Goal: Find specific page/section: Find specific page/section

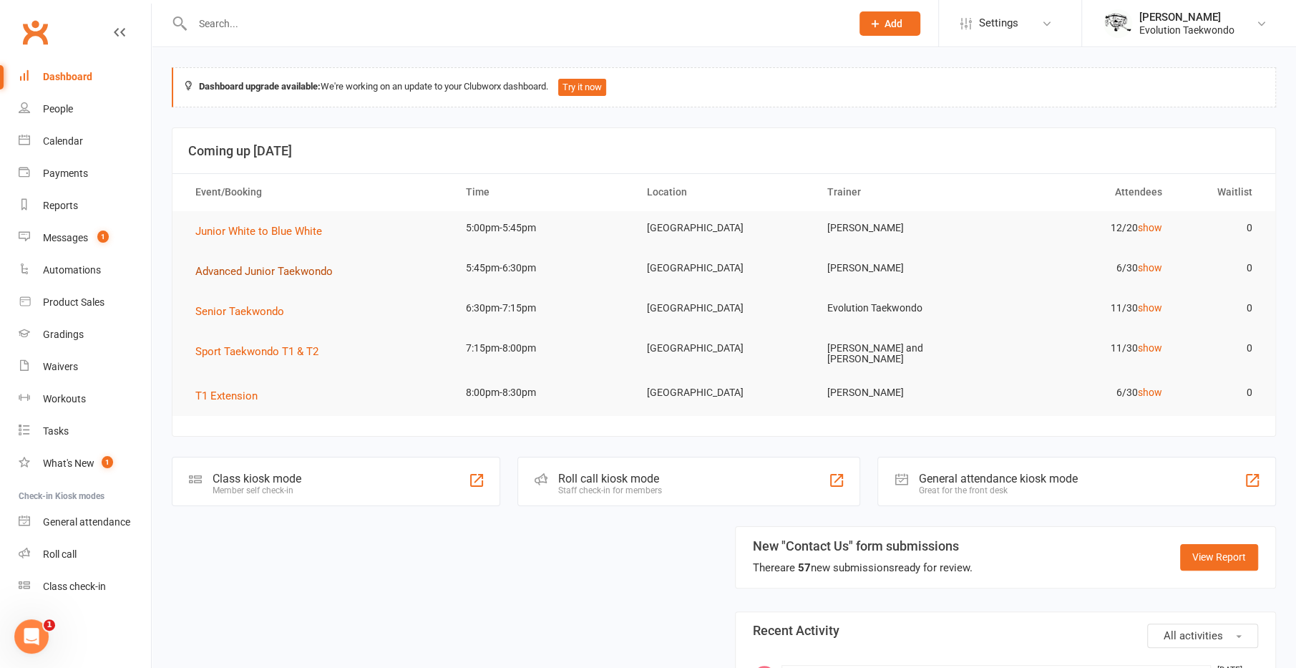
click at [229, 265] on span "Advanced Junior Taekwondo" at bounding box center [263, 271] width 137 height 13
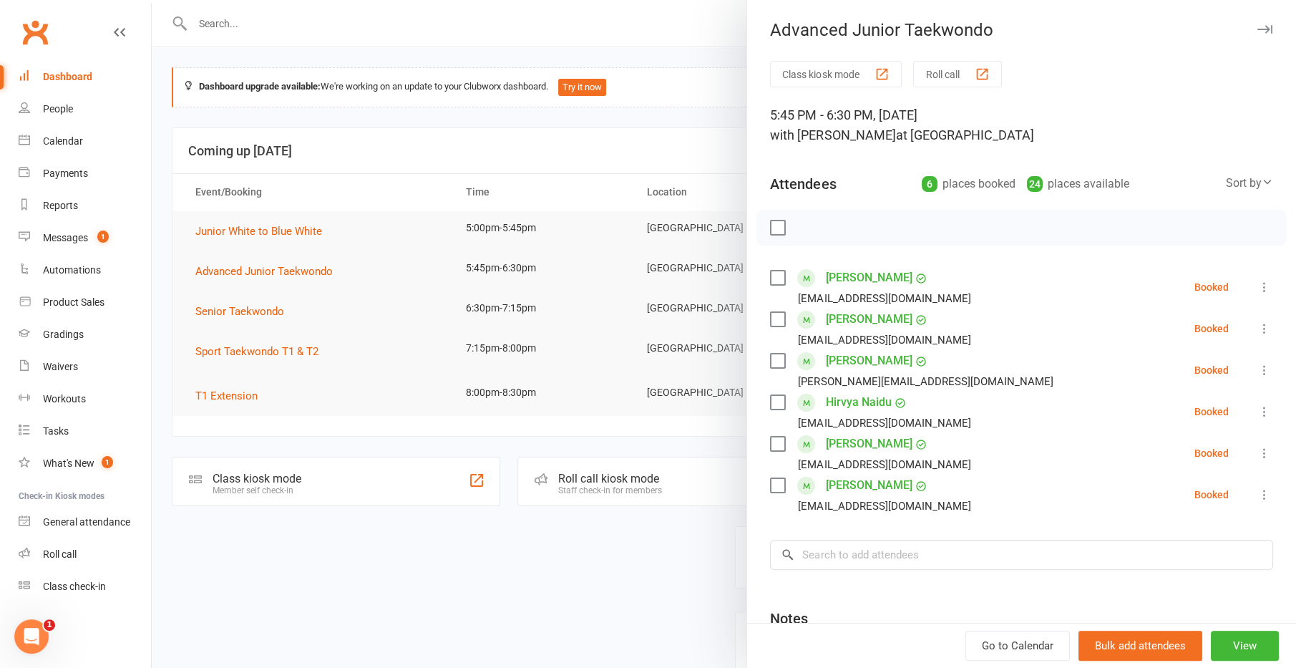
click at [529, 172] on div at bounding box center [724, 334] width 1144 height 668
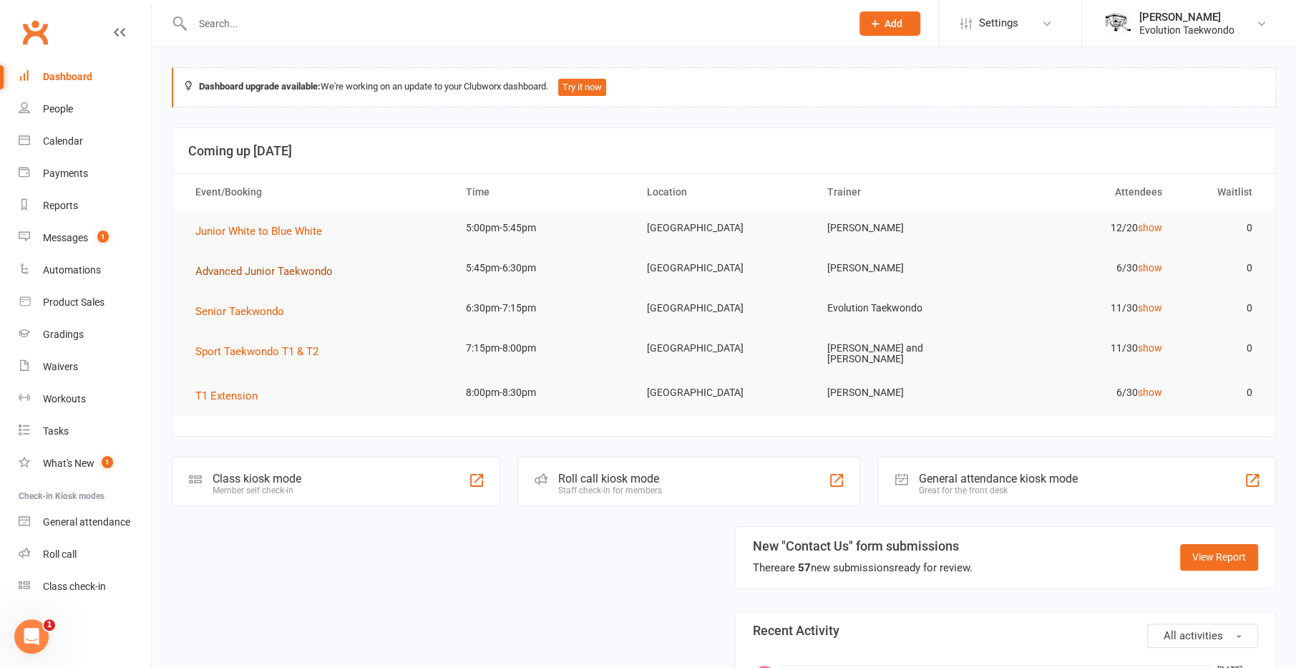
click at [298, 274] on span "Advanced Junior Taekwondo" at bounding box center [263, 271] width 137 height 13
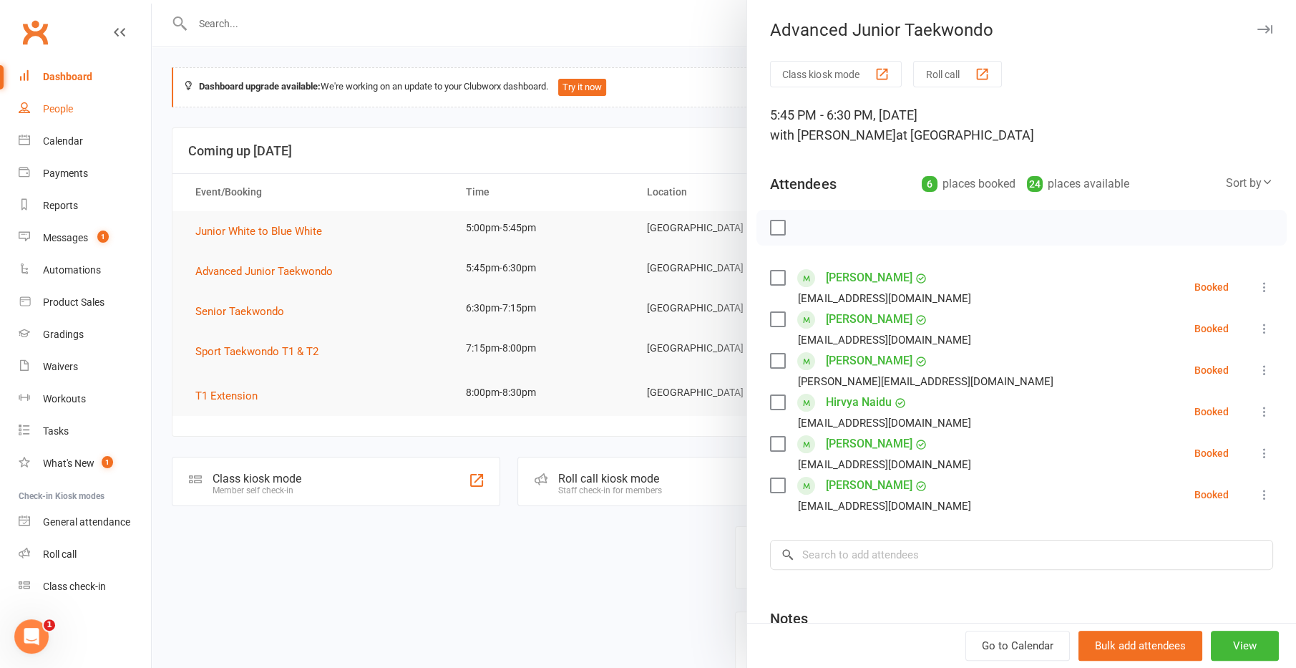
click at [69, 114] on div "People" at bounding box center [58, 108] width 30 height 11
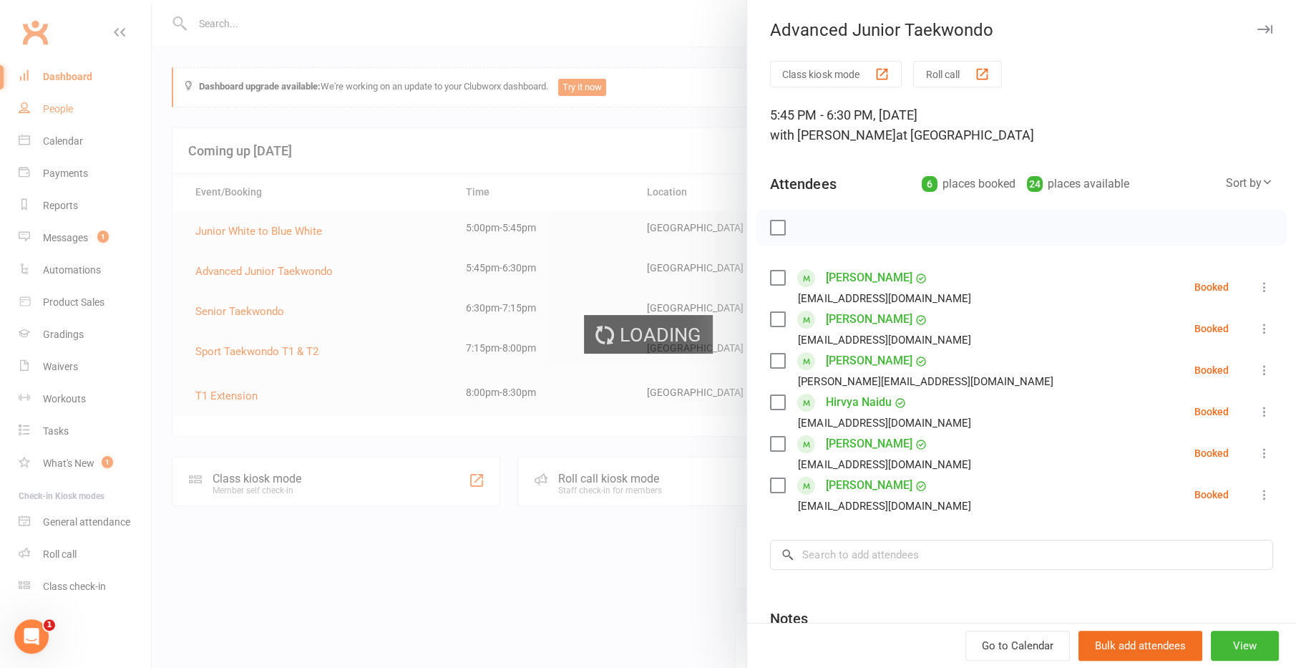
select select "100"
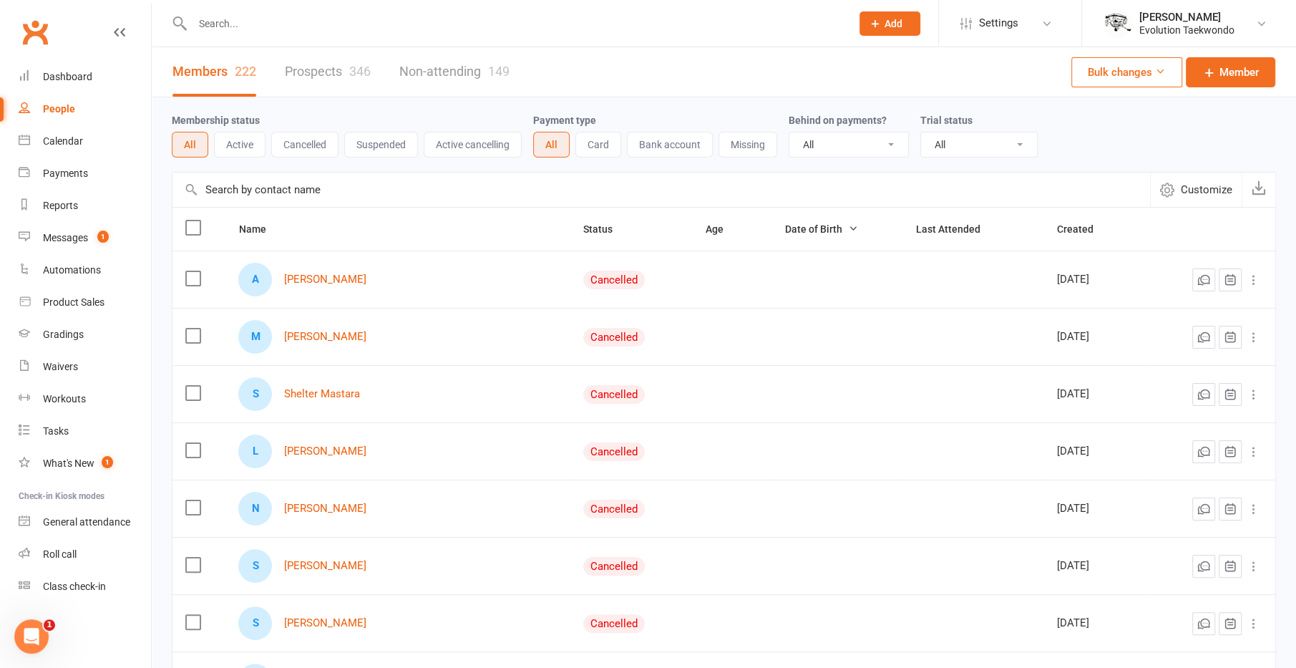
click at [251, 140] on button "Active" at bounding box center [240, 145] width 52 height 26
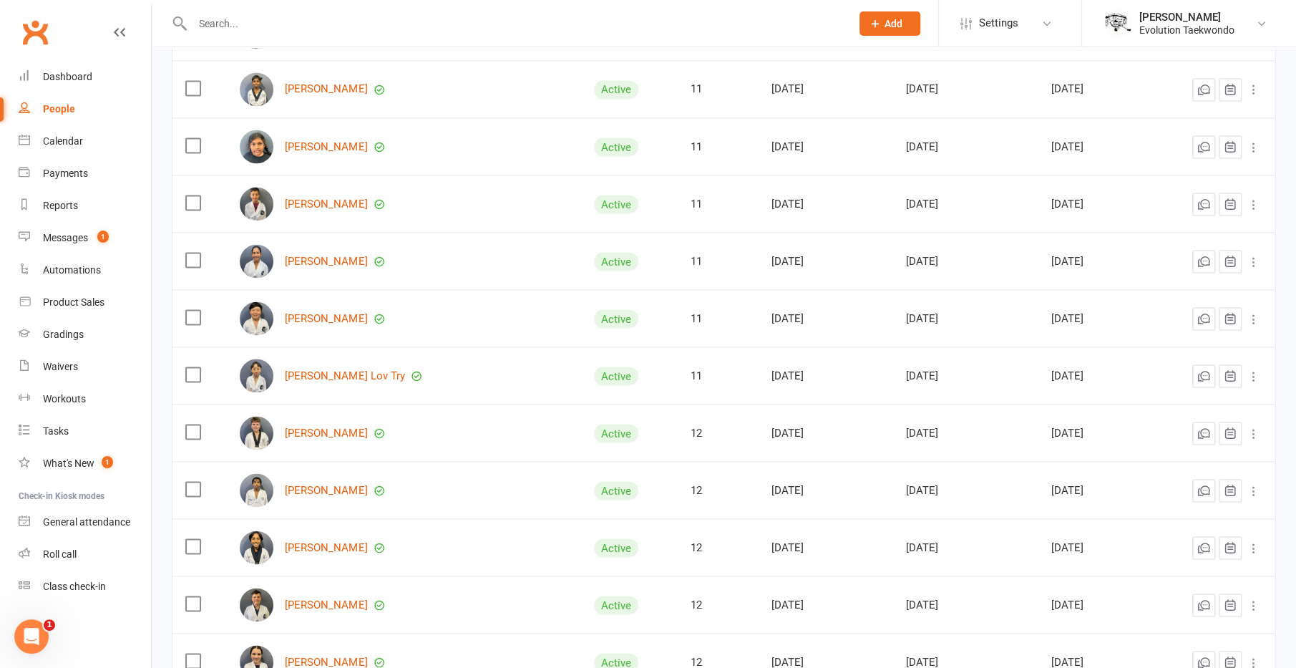
scroll to position [2381, 0]
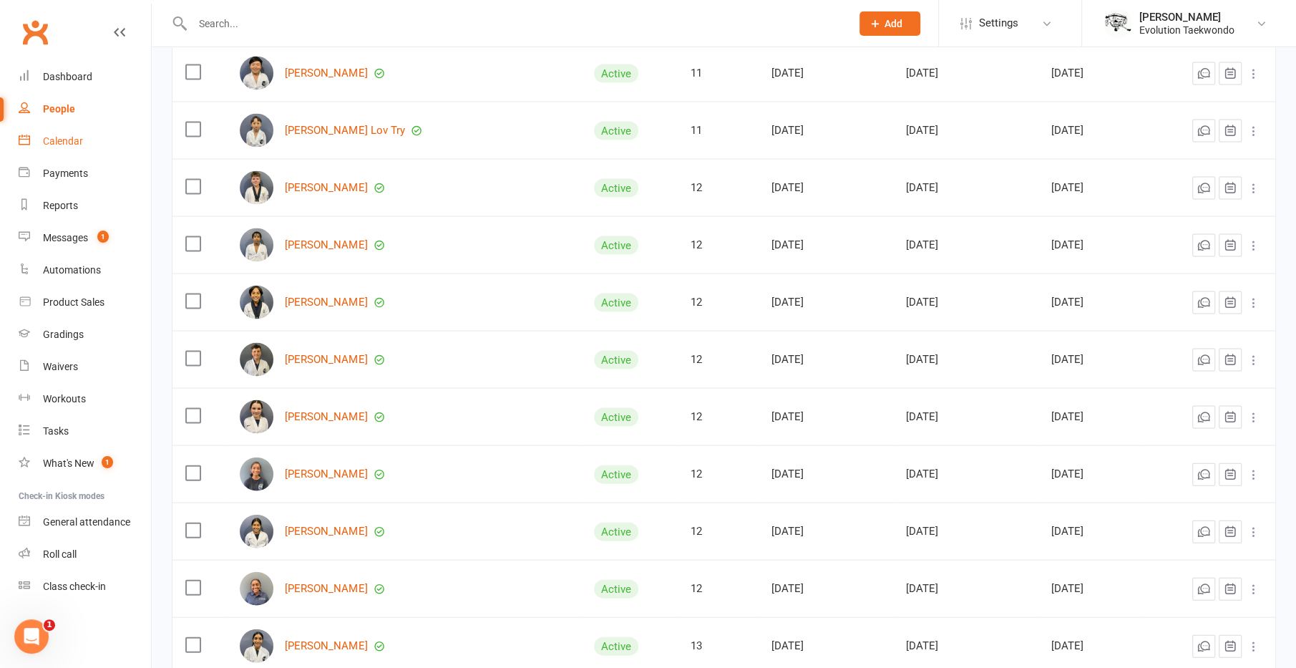
click at [79, 140] on div "Calendar" at bounding box center [63, 140] width 40 height 11
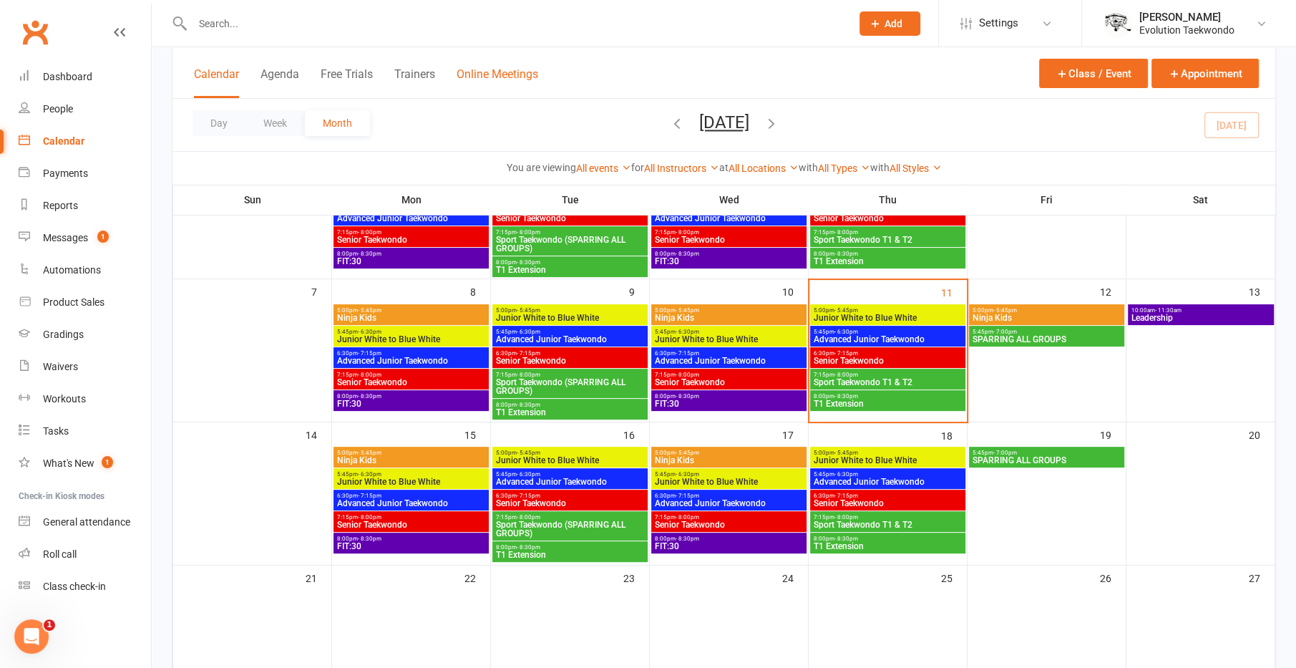
scroll to position [168, 0]
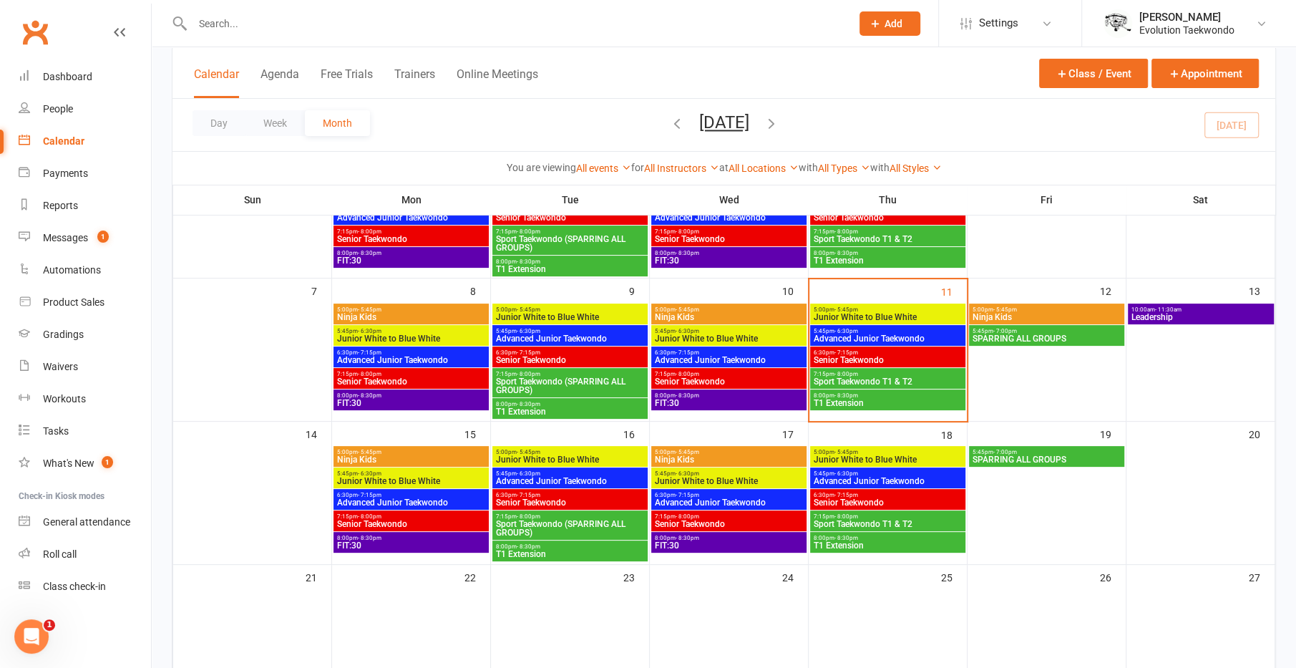
click at [844, 318] on span "Junior White to Blue White" at bounding box center [888, 317] width 150 height 9
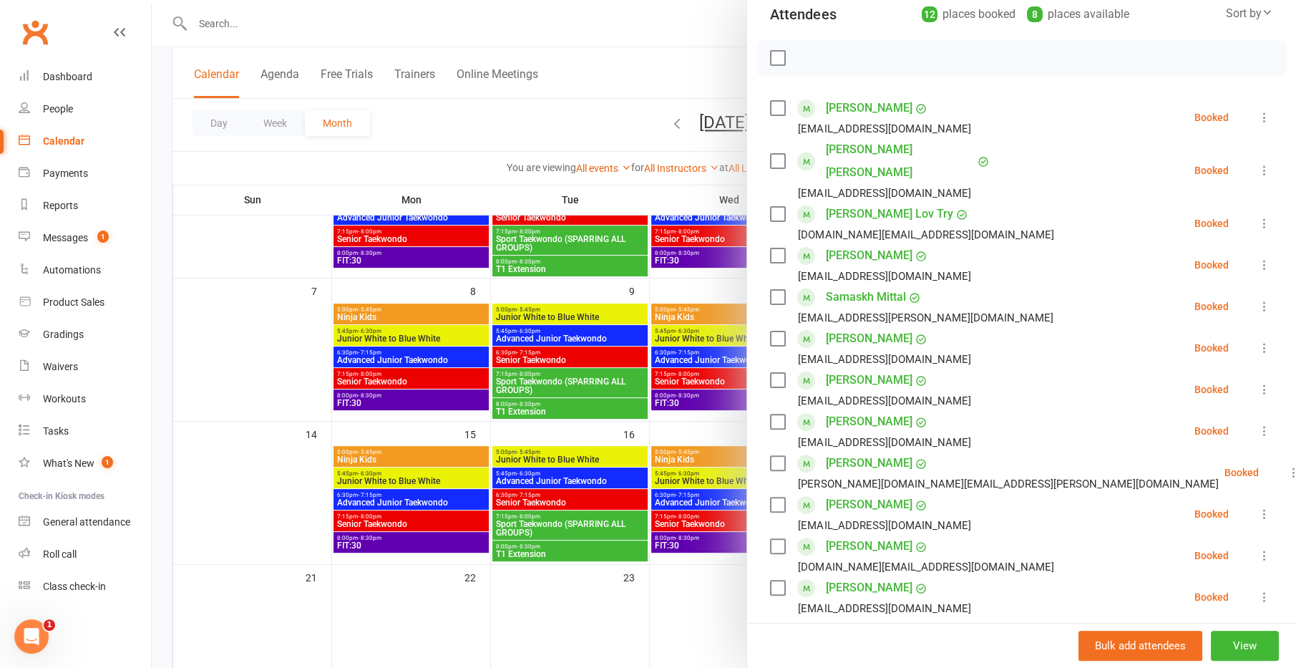
scroll to position [161, 0]
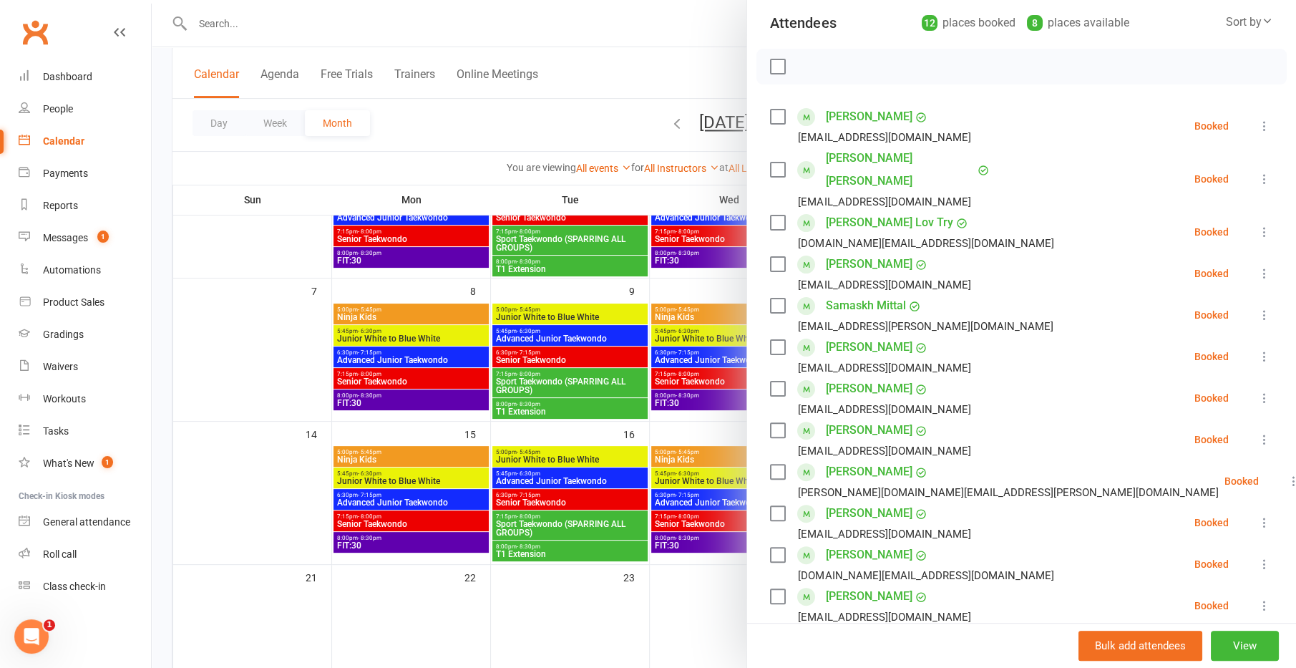
click at [653, 374] on div at bounding box center [724, 334] width 1144 height 668
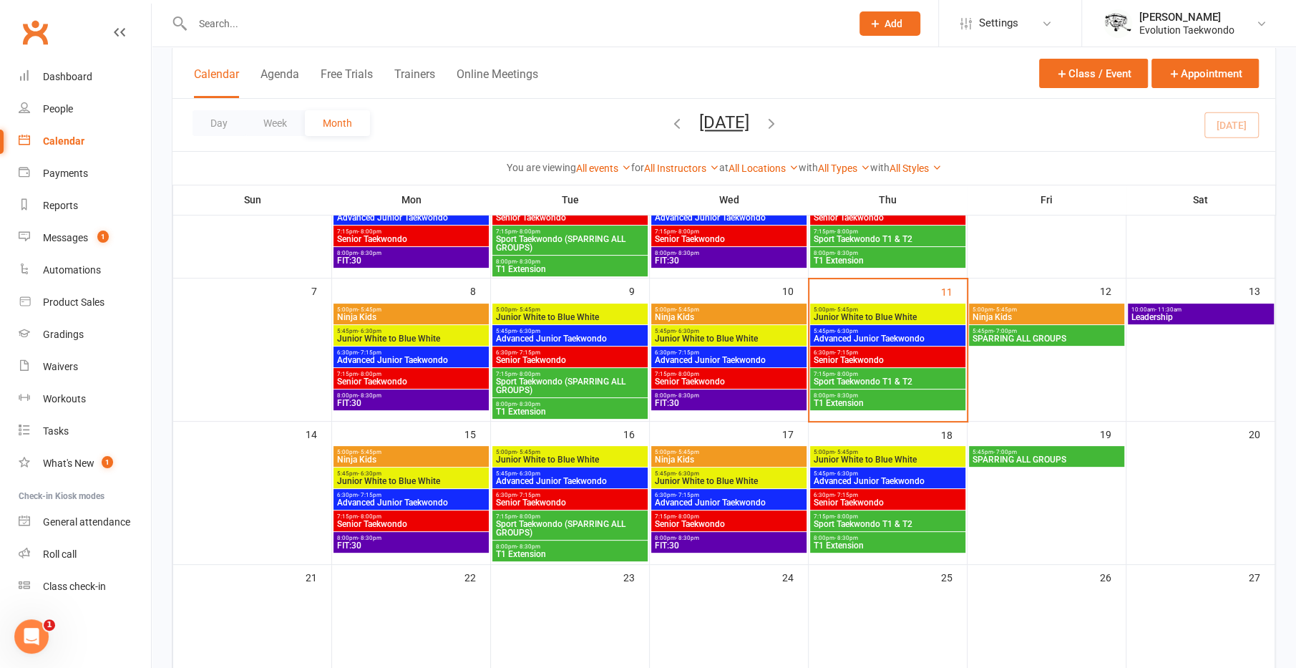
click at [849, 338] on span "Advanced Junior Taekwondo" at bounding box center [888, 338] width 150 height 9
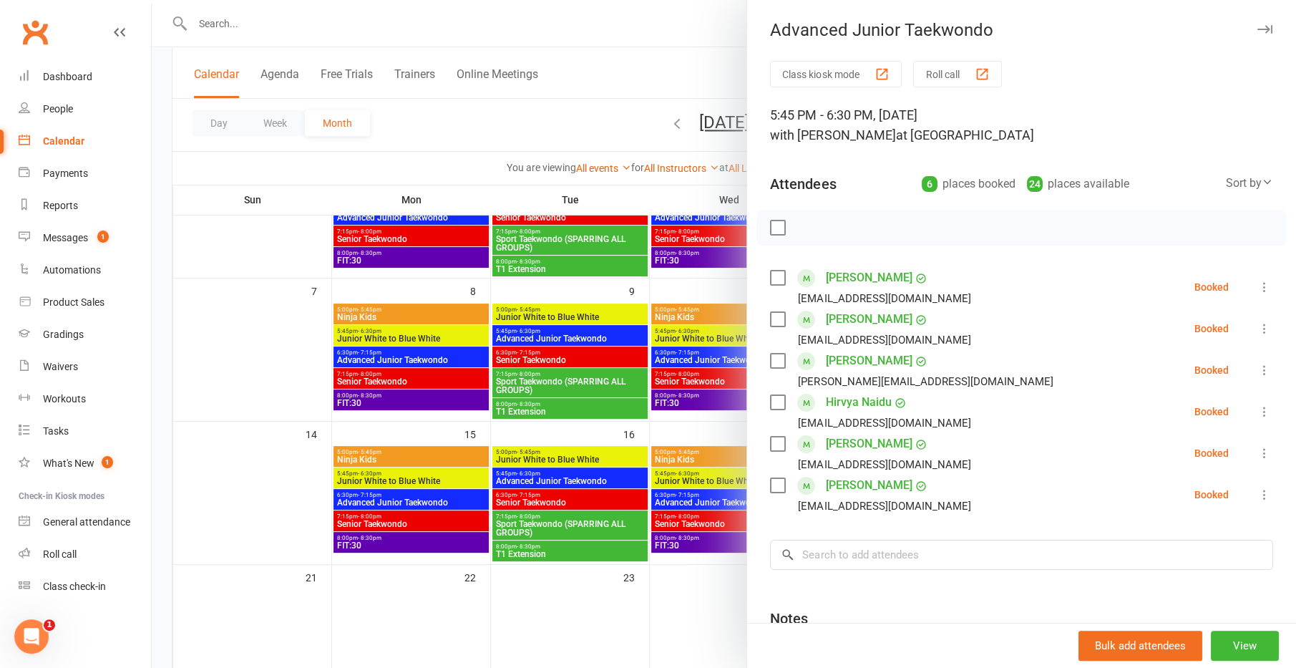
click at [673, 354] on div at bounding box center [724, 334] width 1144 height 668
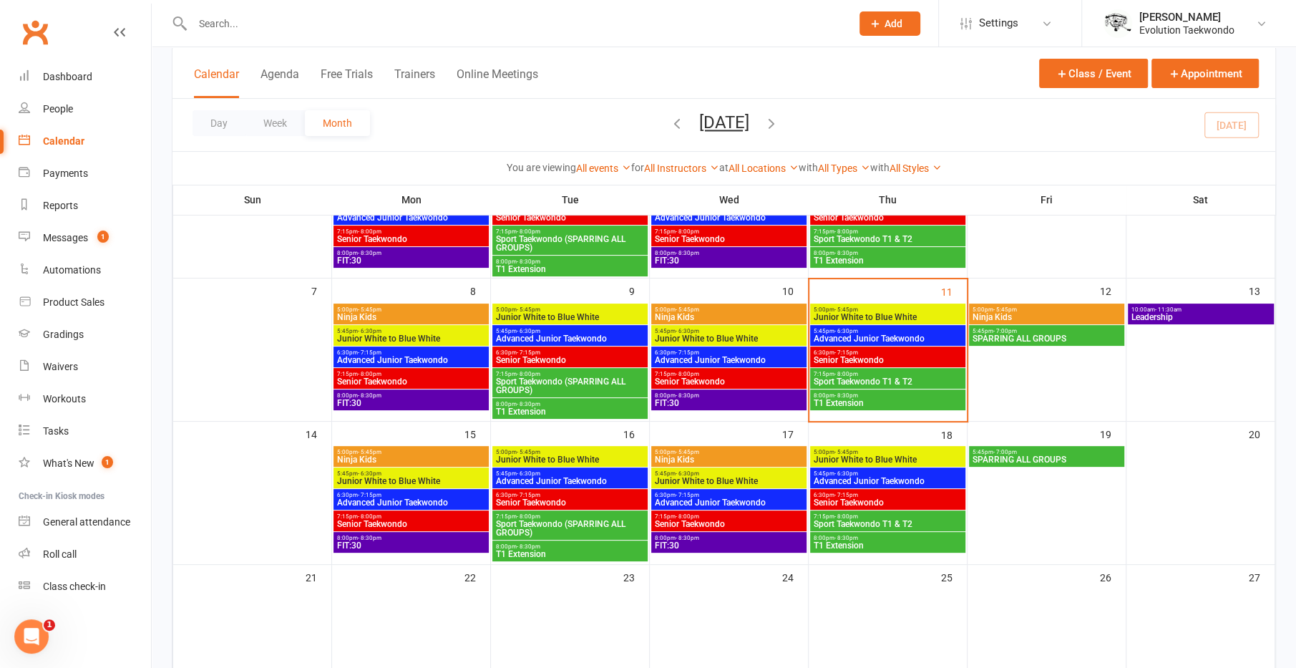
click at [831, 351] on span "6:30pm - 7:15pm" at bounding box center [888, 352] width 150 height 6
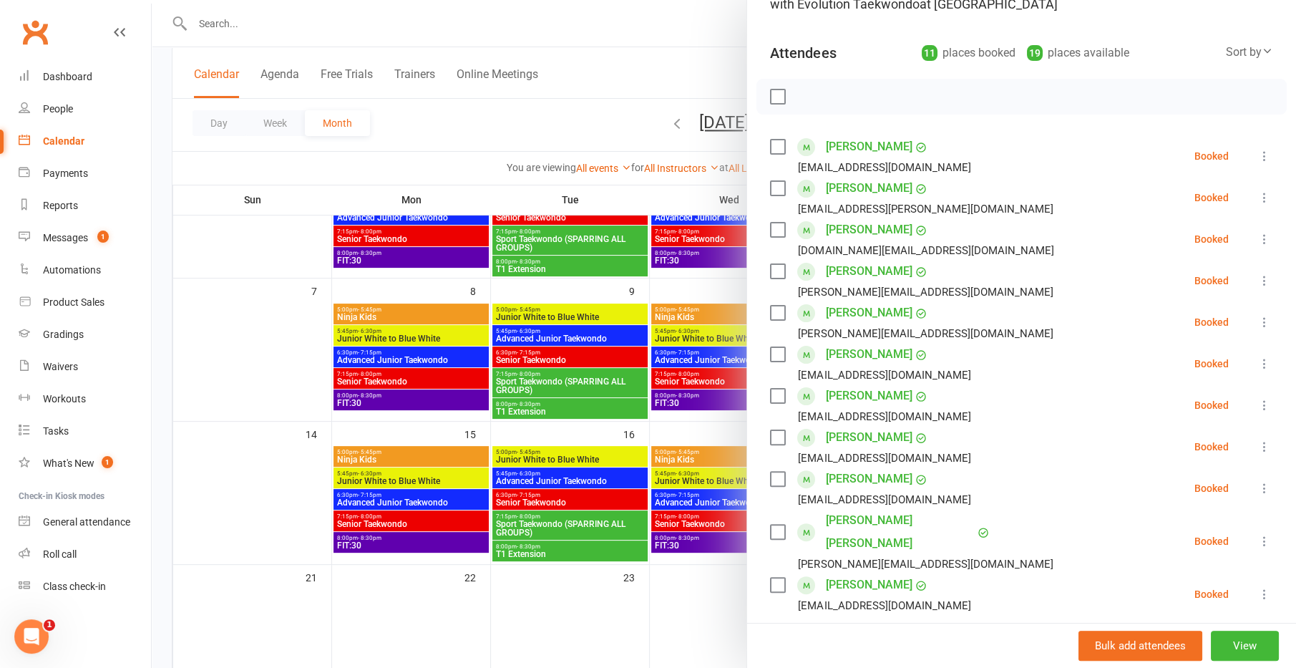
scroll to position [136, 0]
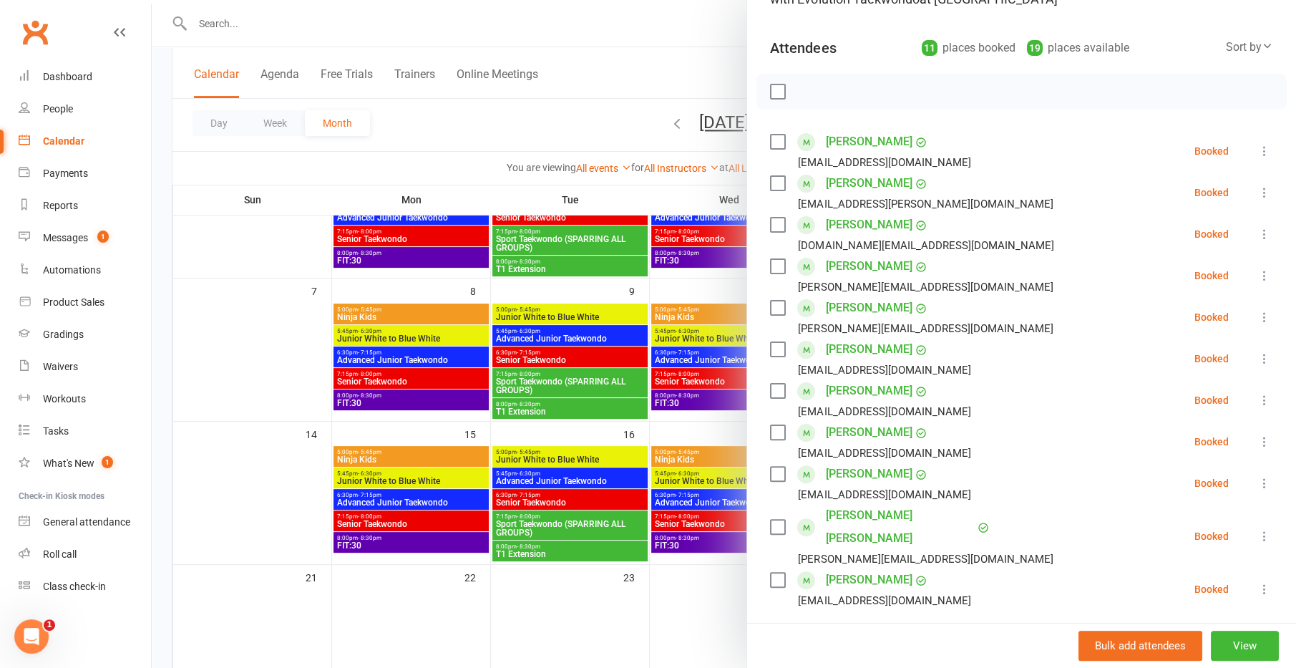
click at [618, 414] on div at bounding box center [724, 334] width 1144 height 668
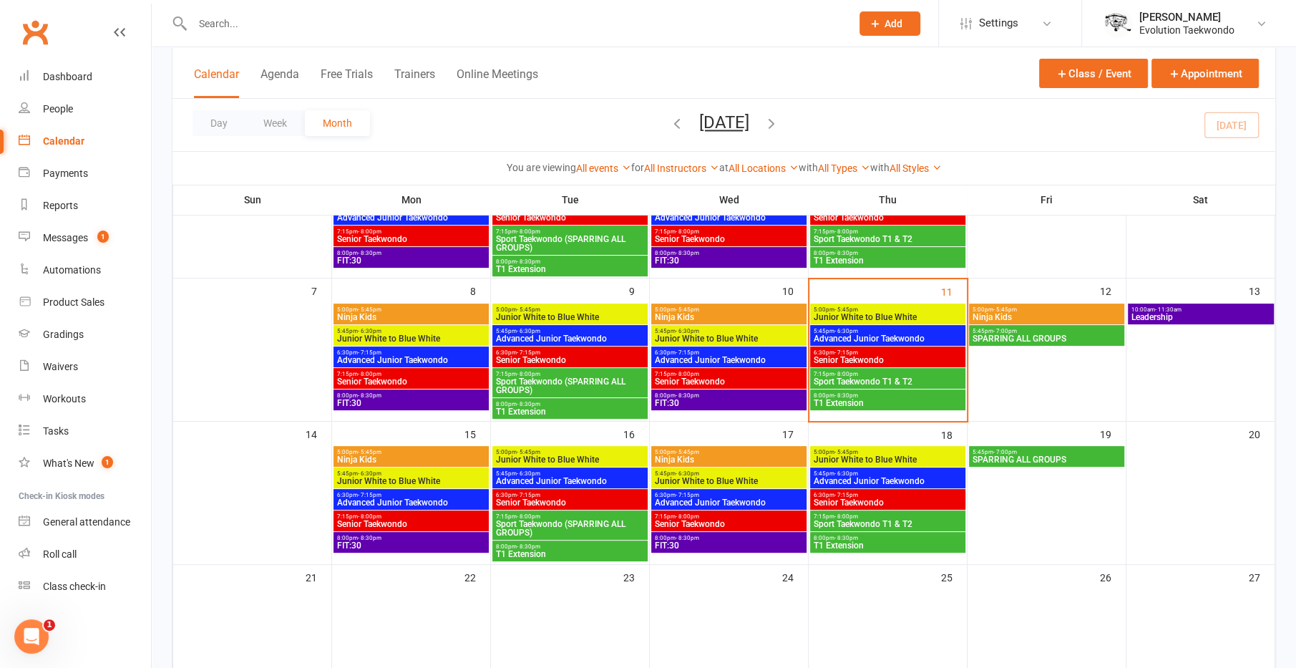
click at [844, 379] on span "Sport Taekwondo T1 & T2" at bounding box center [888, 381] width 150 height 9
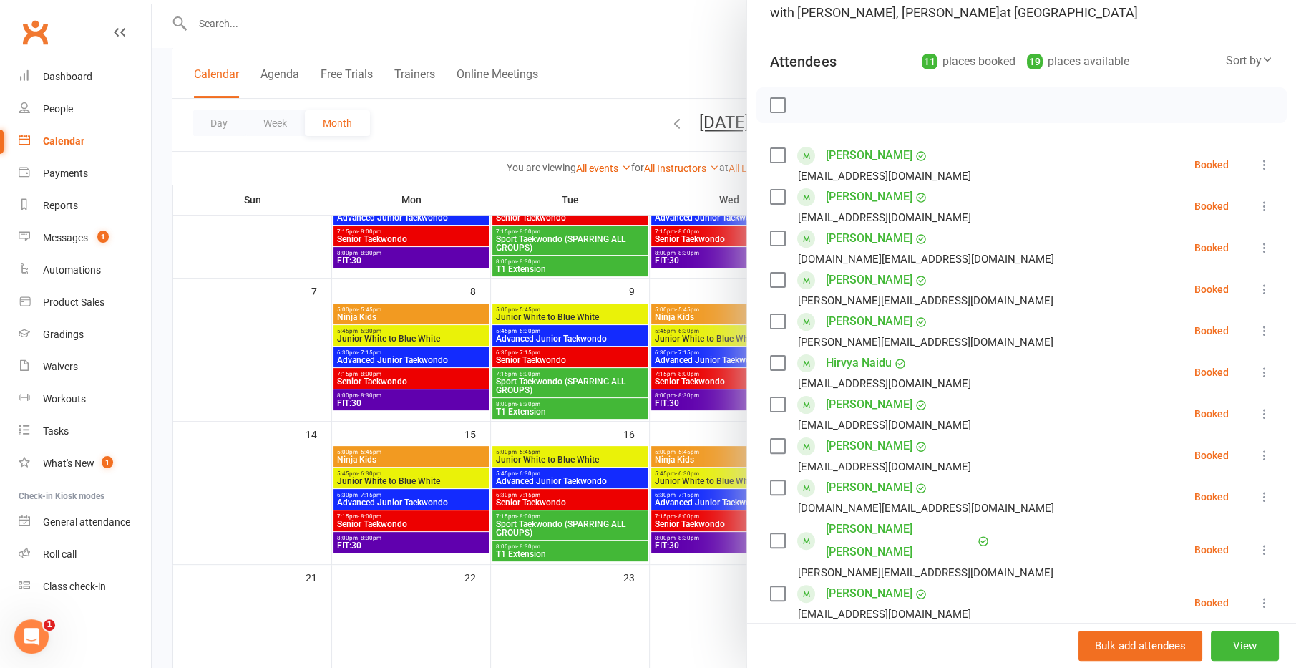
scroll to position [123, 0]
click at [615, 363] on div at bounding box center [724, 334] width 1144 height 668
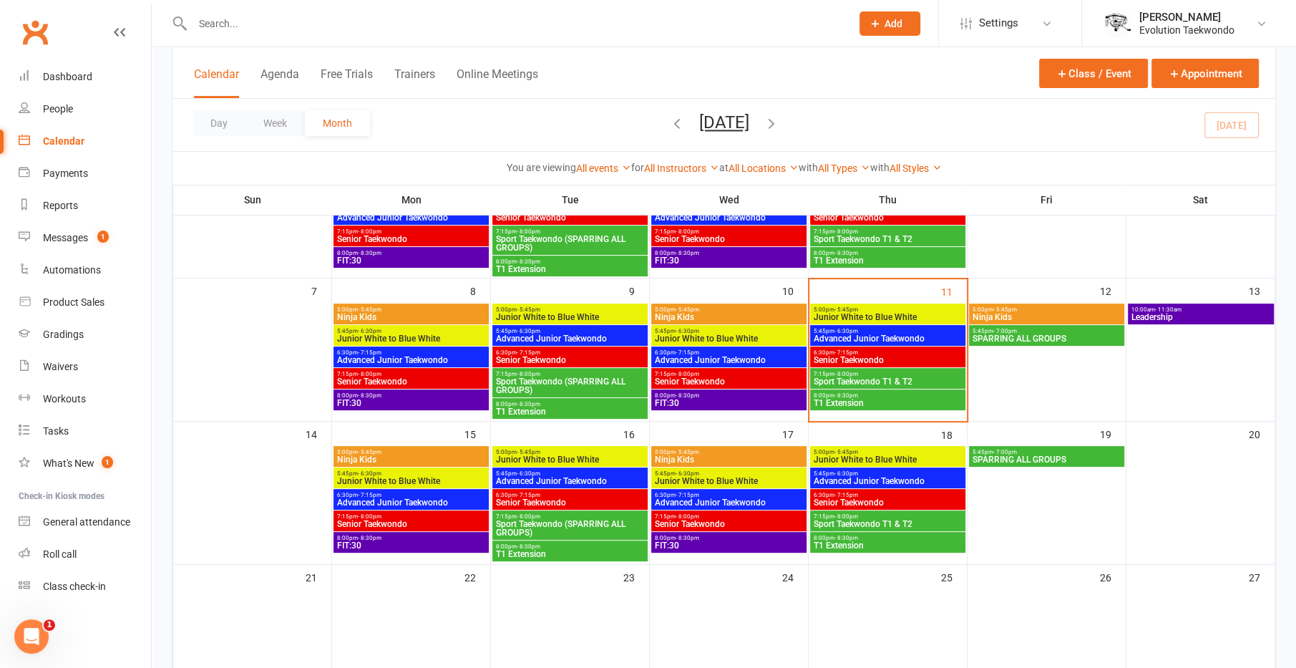
click at [823, 401] on span "T1 Extension" at bounding box center [888, 403] width 150 height 9
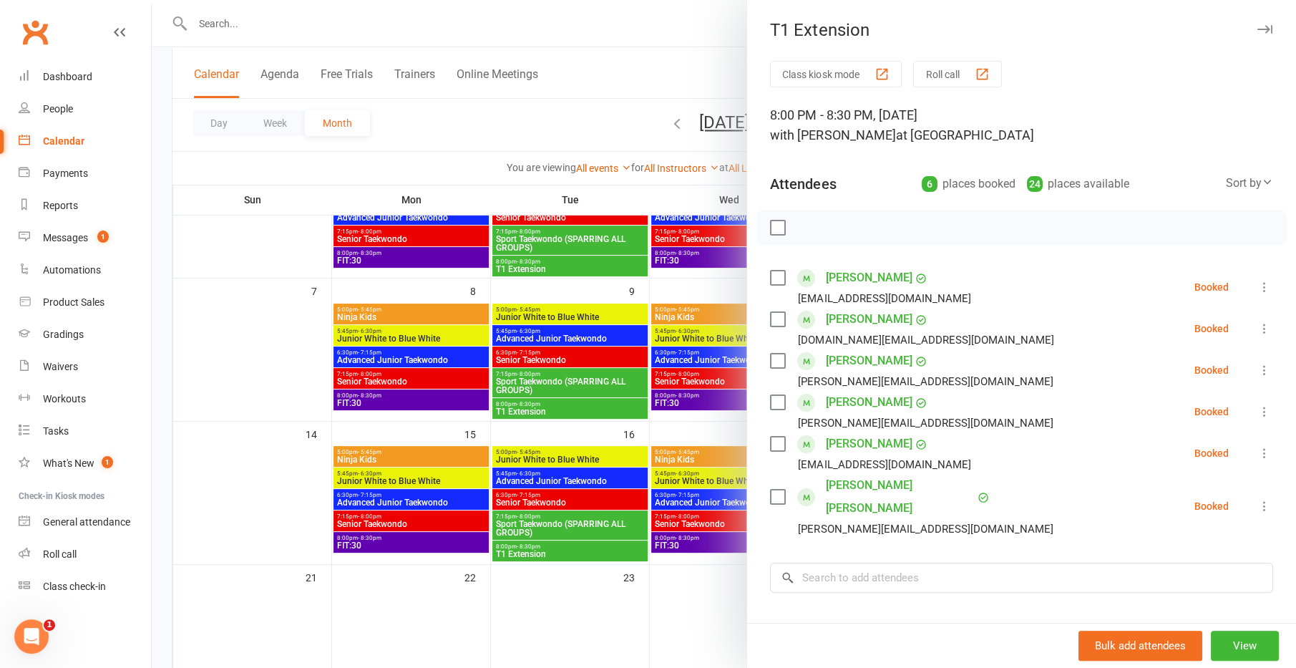
click at [643, 386] on div at bounding box center [724, 334] width 1144 height 668
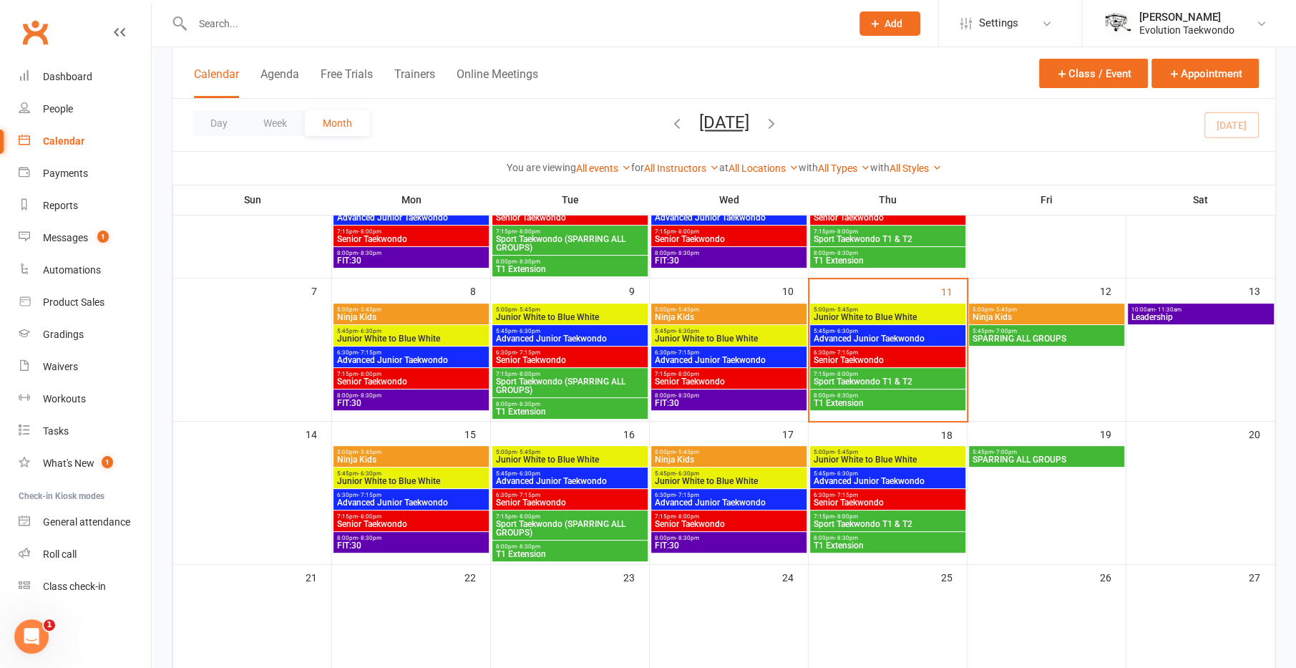
click at [42, 38] on link "Clubworx" at bounding box center [35, 32] width 36 height 36
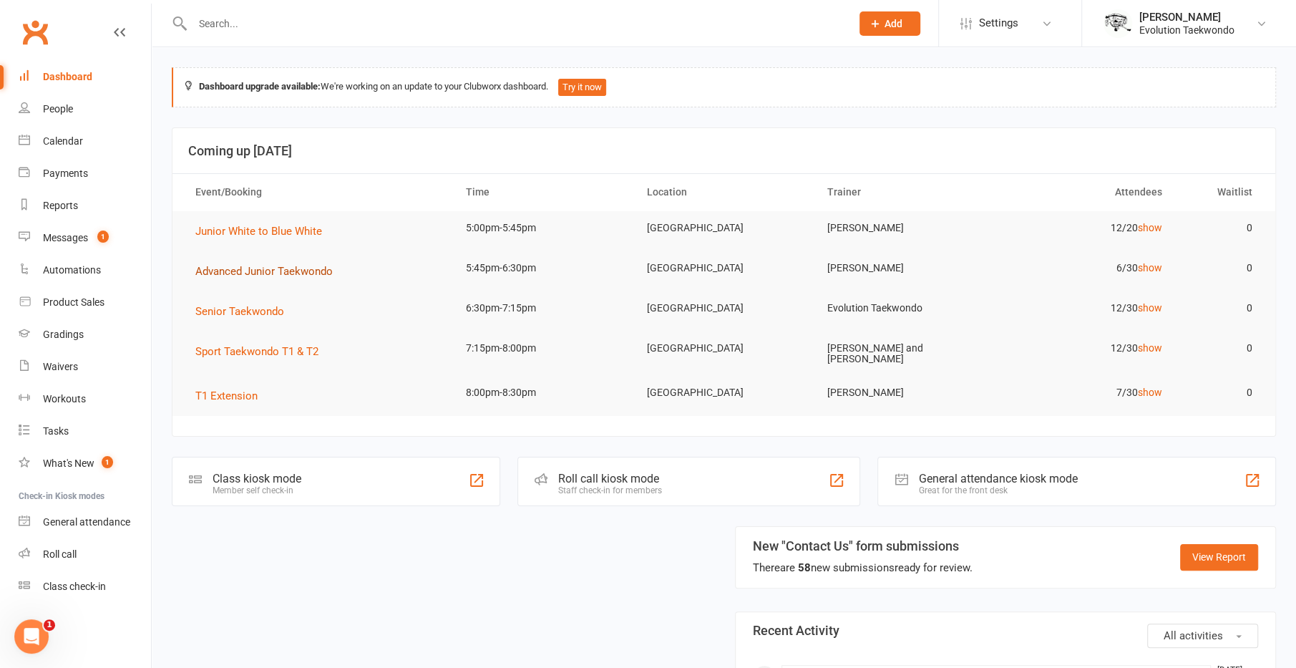
click at [229, 268] on span "Advanced Junior Taekwondo" at bounding box center [263, 271] width 137 height 13
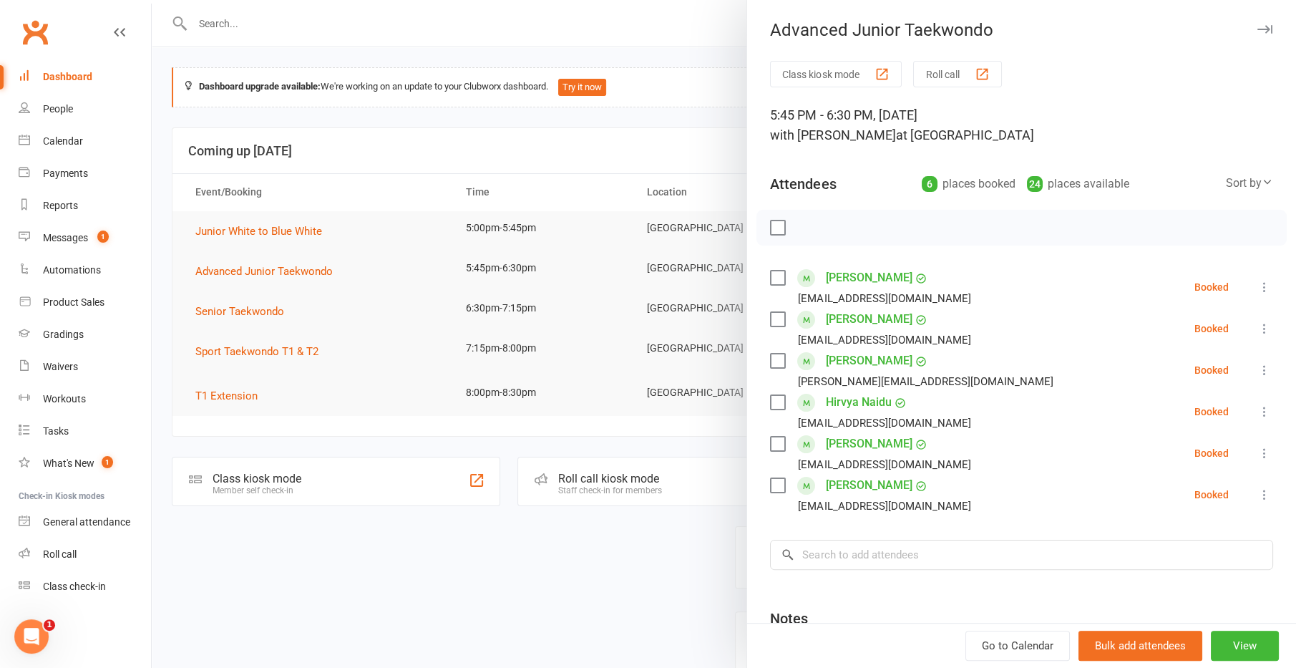
click at [444, 583] on div at bounding box center [724, 334] width 1144 height 668
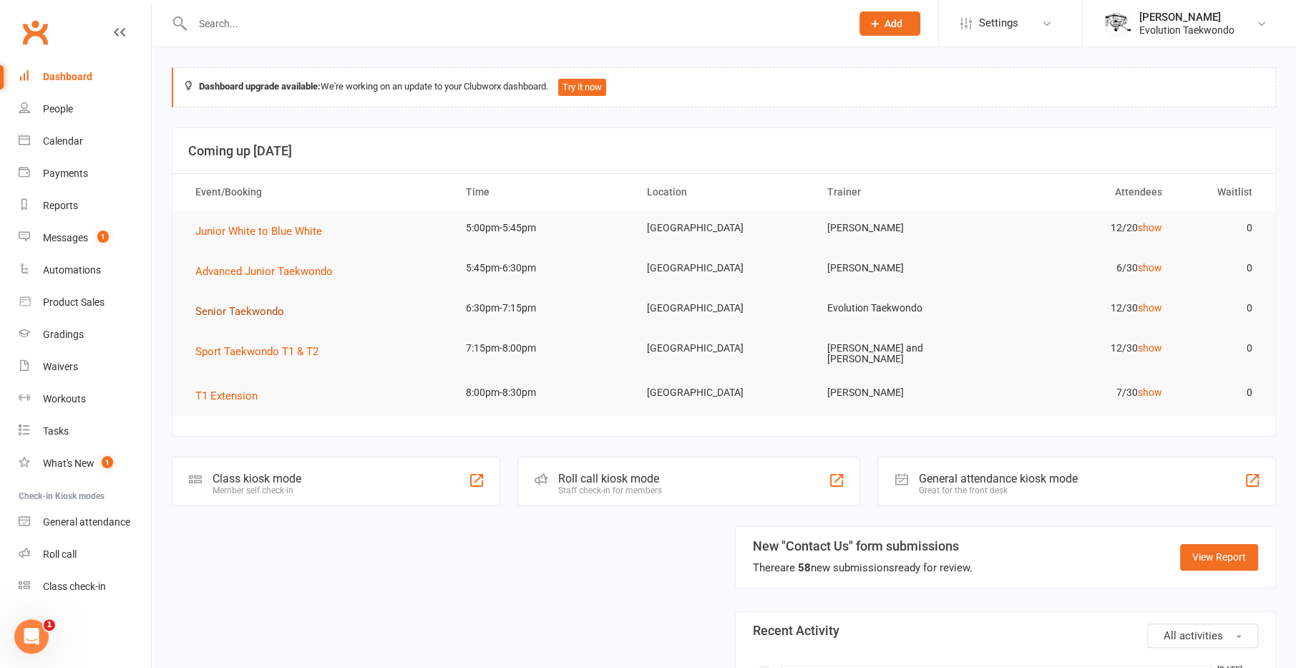
click at [250, 309] on span "Senior Taekwondo" at bounding box center [239, 311] width 89 height 13
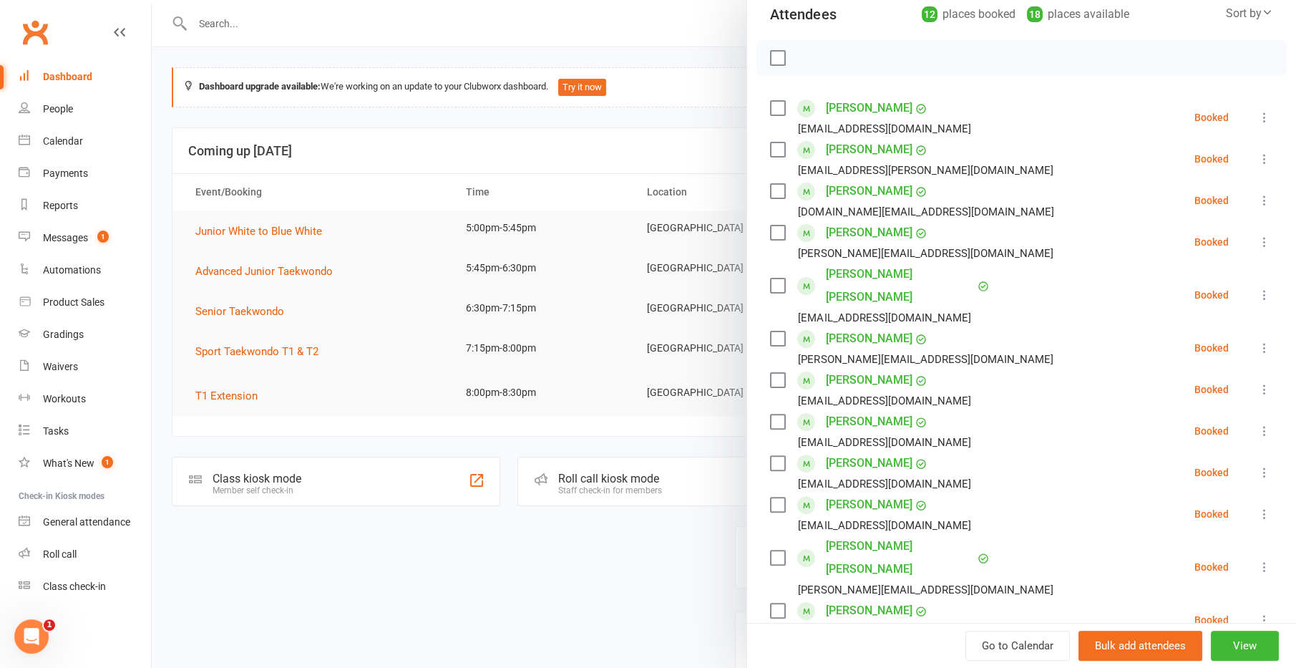
scroll to position [172, 0]
click at [623, 579] on div at bounding box center [724, 334] width 1144 height 668
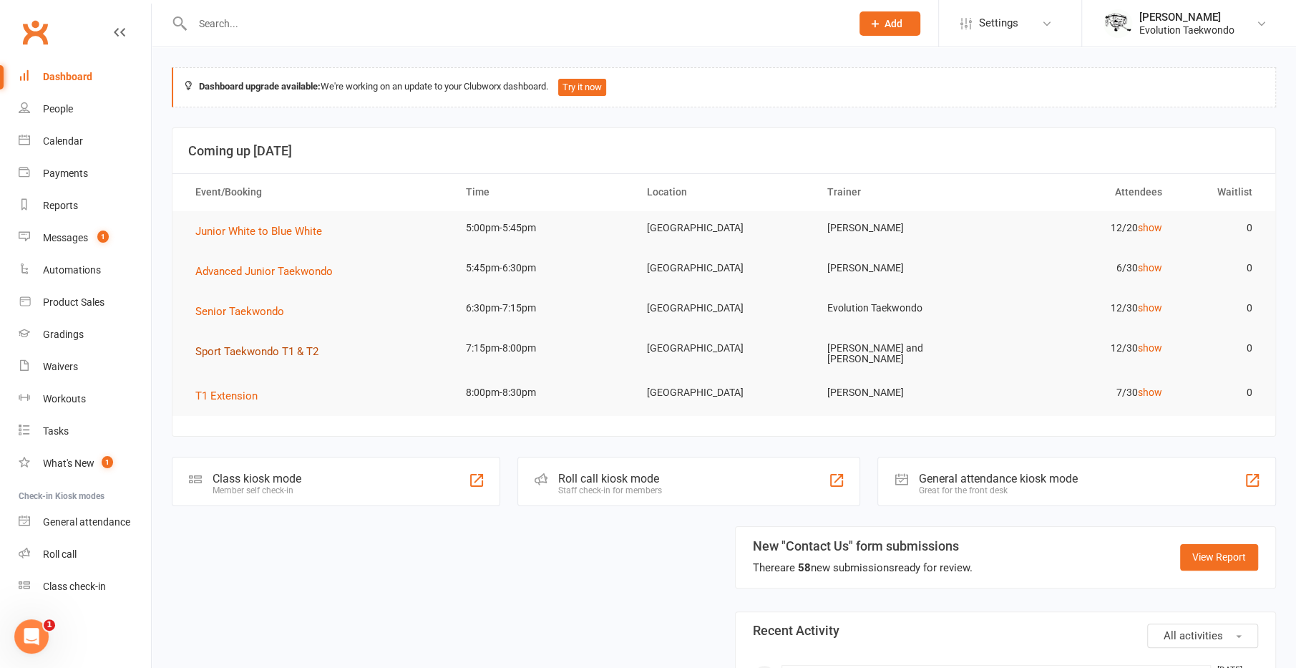
click at [270, 356] on button "Sport Taekwondo T1 & T2" at bounding box center [261, 351] width 133 height 17
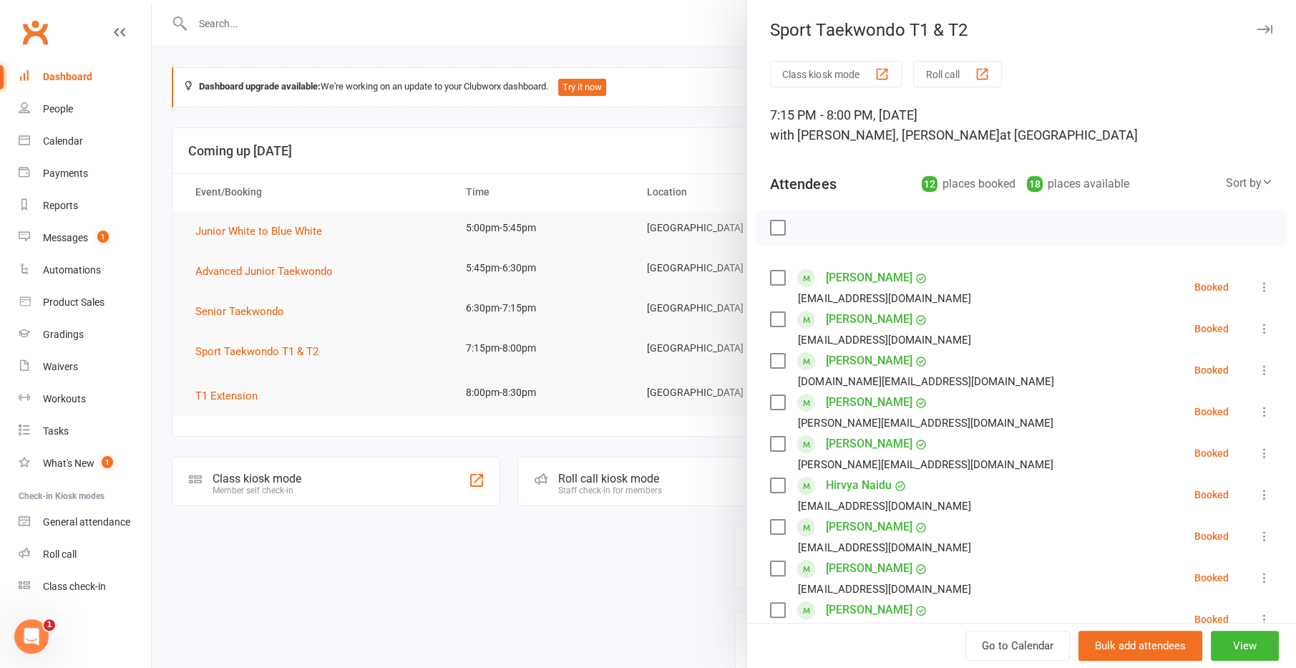
click at [421, 522] on div at bounding box center [724, 334] width 1144 height 668
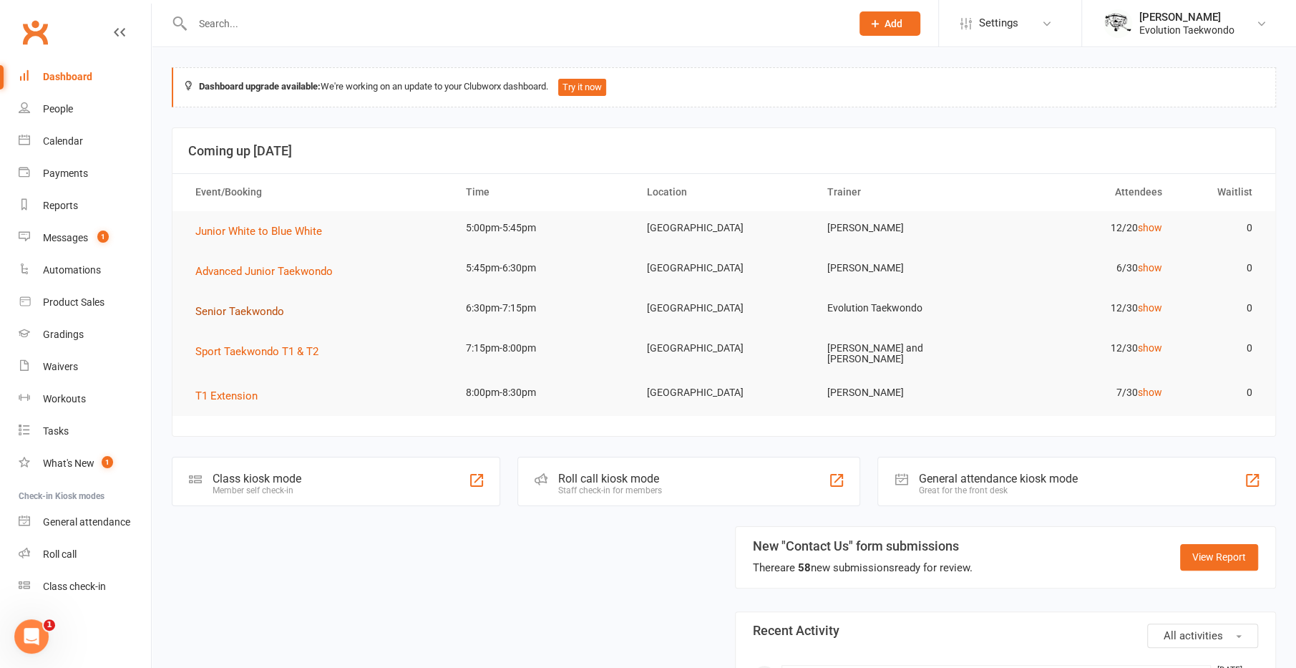
click at [249, 310] on span "Senior Taekwondo" at bounding box center [239, 311] width 89 height 13
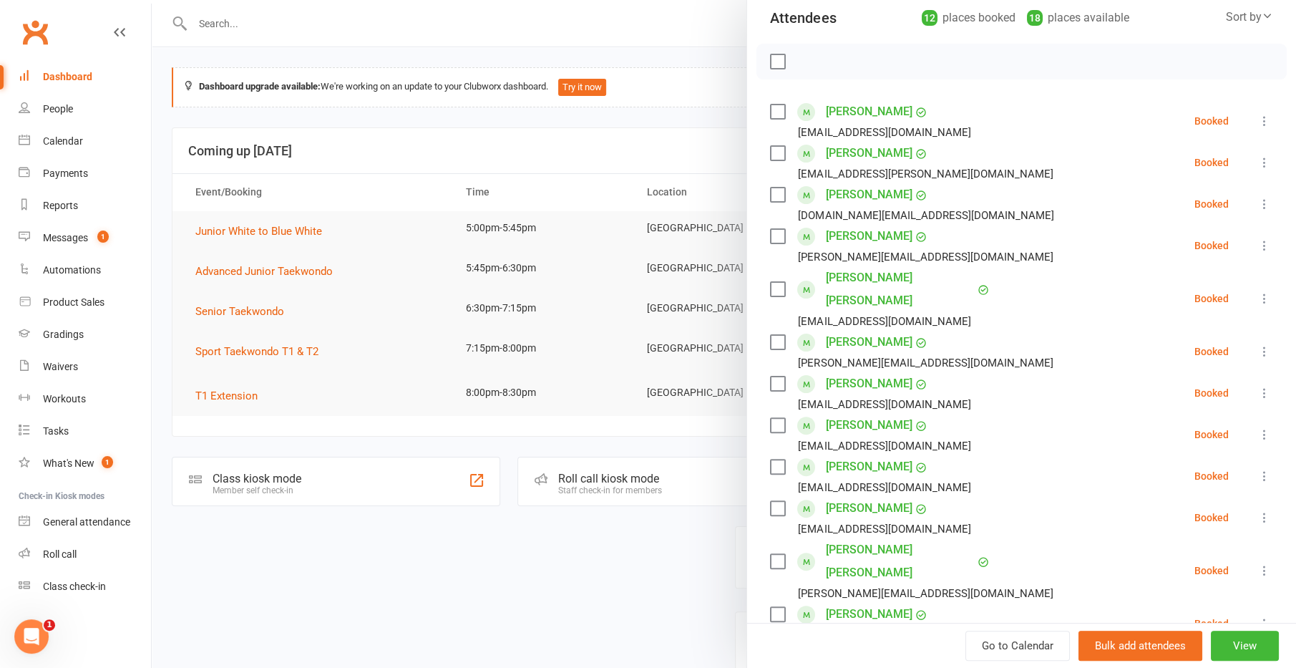
scroll to position [165, 0]
click at [628, 596] on div at bounding box center [724, 334] width 1144 height 668
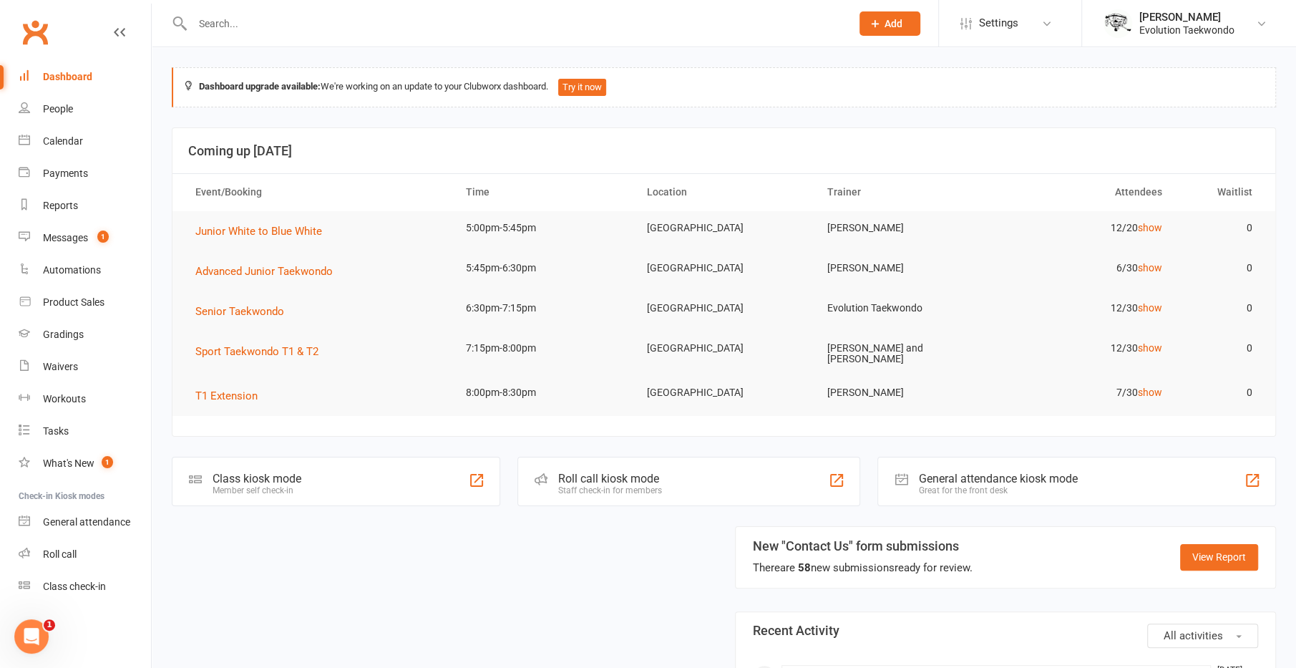
click at [370, 17] on input "text" at bounding box center [514, 24] width 653 height 20
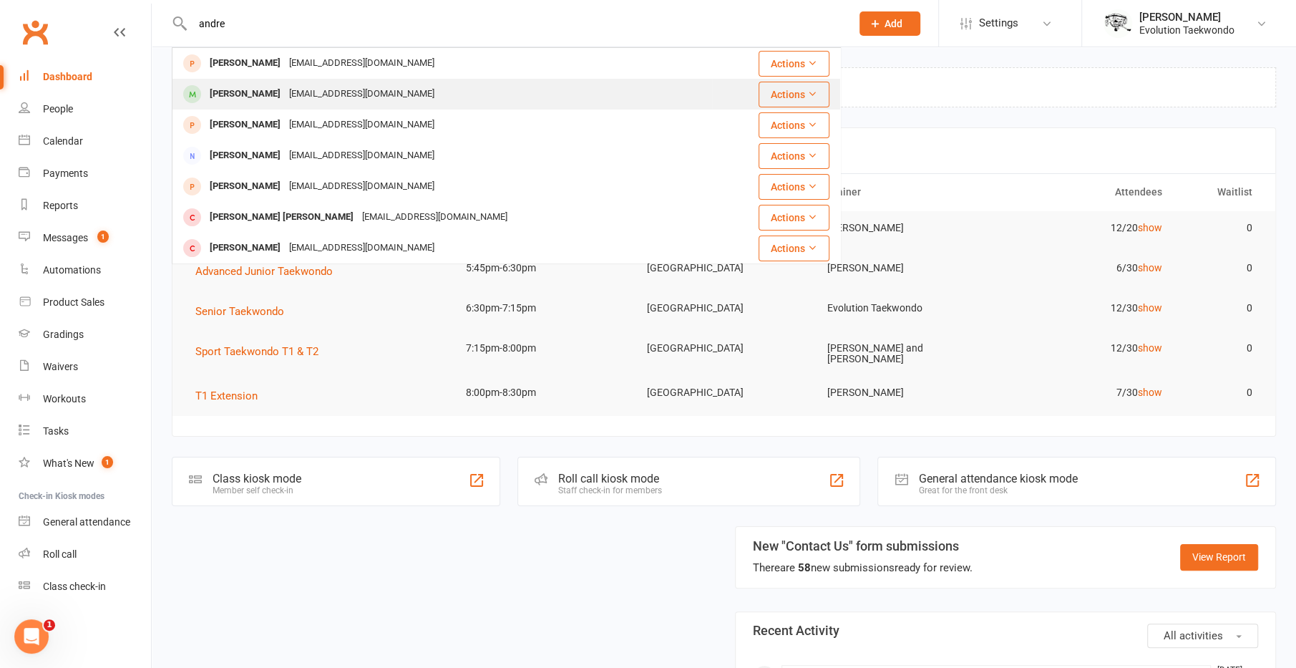
type input "andre"
click at [275, 97] on div "Andre Augustine" at bounding box center [244, 94] width 79 height 21
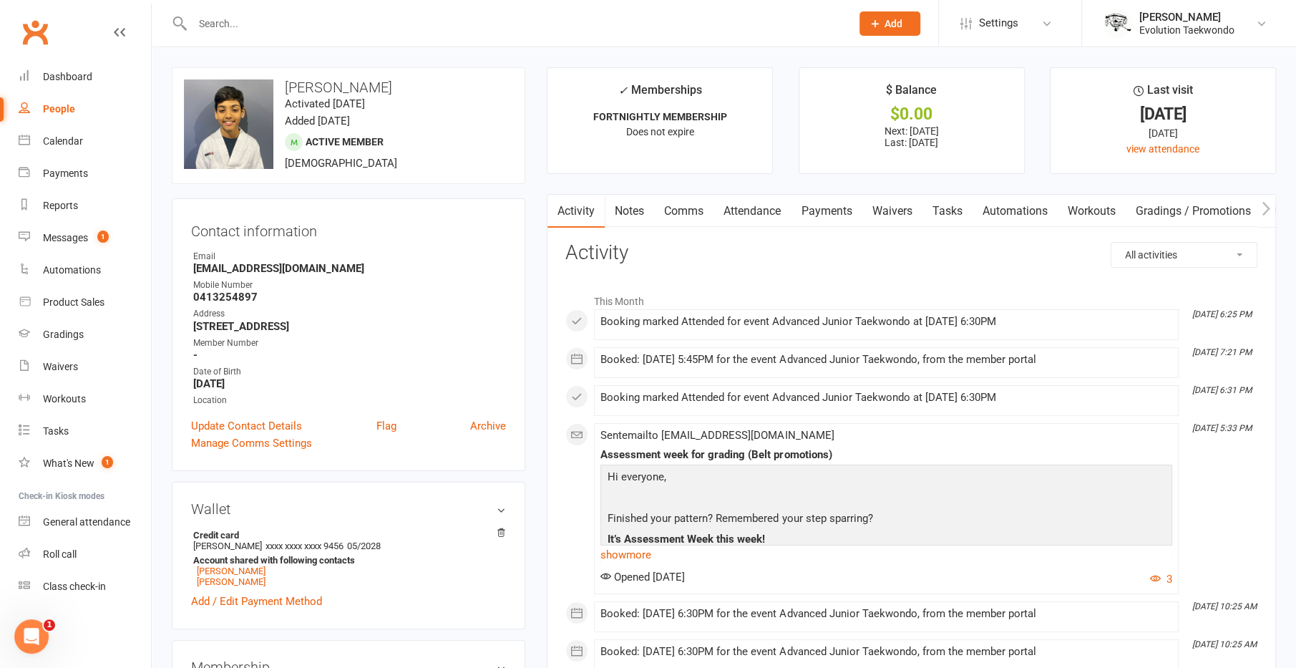
click at [47, 35] on link "Clubworx" at bounding box center [35, 32] width 36 height 36
